Goal: Navigation & Orientation: Find specific page/section

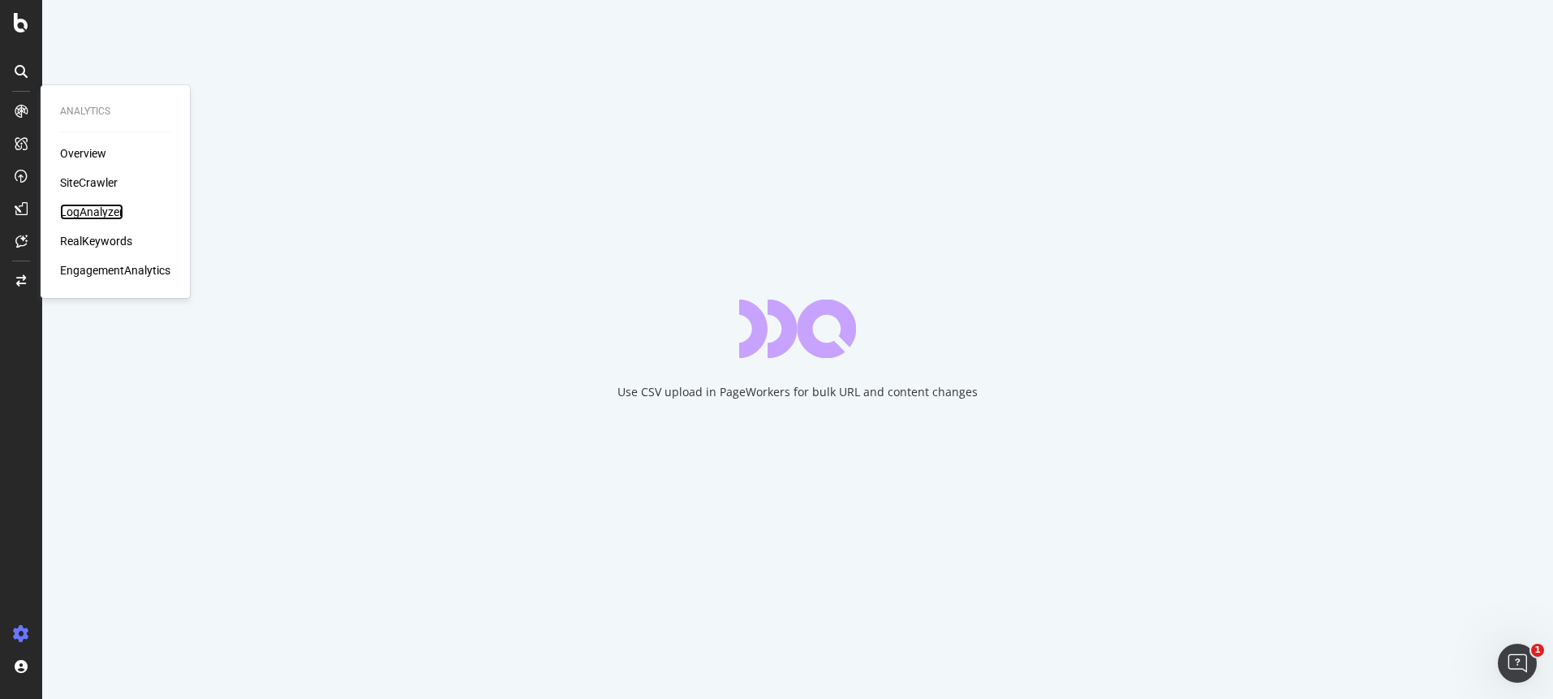
click at [92, 209] on div "LogAnalyzer" at bounding box center [91, 212] width 63 height 16
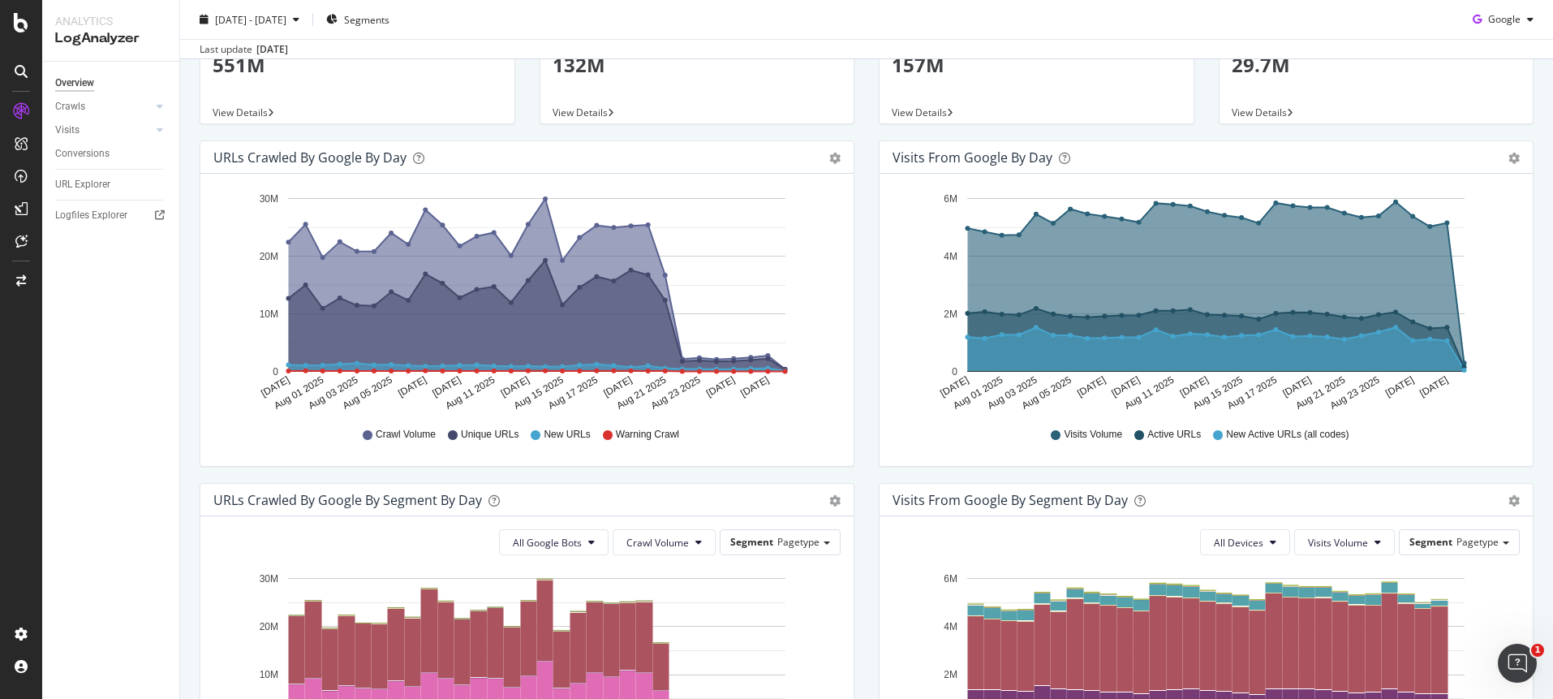
scroll to position [120, 0]
